Goal: Information Seeking & Learning: Learn about a topic

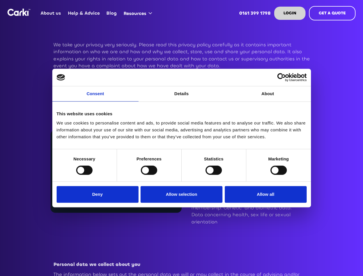
click at [96, 97] on link "Consent" at bounding box center [95, 93] width 86 height 15
click at [182, 97] on link "Details" at bounding box center [182, 93] width 86 height 15
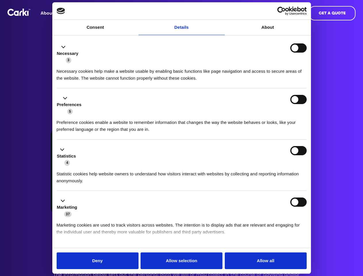
click at [268, 82] on div "Necessary cookies help make a website usable by enabling basic functions like p…" at bounding box center [182, 73] width 250 height 18
click at [84, 170] on li "Statistics 4 Statistic cookies help website owners to understand how visitors i…" at bounding box center [182, 166] width 250 height 52
click at [149, 170] on li "Statistics 4 Statistic cookies help website owners to understand how visitors i…" at bounding box center [182, 166] width 250 height 52
click at [214, 170] on li "Statistics 4 Statistic cookies help website owners to understand how visitors i…" at bounding box center [182, 166] width 250 height 52
click at [279, 170] on li "Statistics 4 Statistic cookies help website owners to understand how visitors i…" at bounding box center [182, 166] width 250 height 52
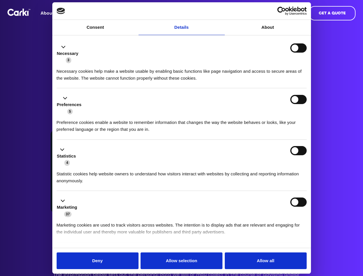
click at [99, 166] on div "Statistics 4" at bounding box center [182, 156] width 250 height 20
click at [182, 166] on div "Statistics 4" at bounding box center [182, 156] width 250 height 20
click at [264, 166] on div "Statistics 4" at bounding box center [182, 156] width 250 height 20
